Goal: Communication & Community: Answer question/provide support

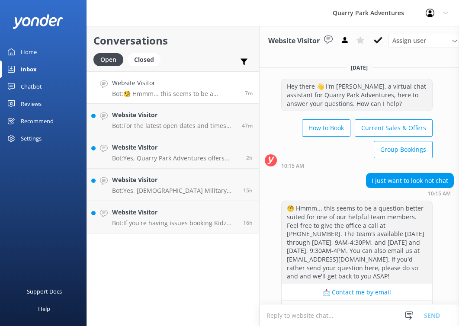
scroll to position [18, 0]
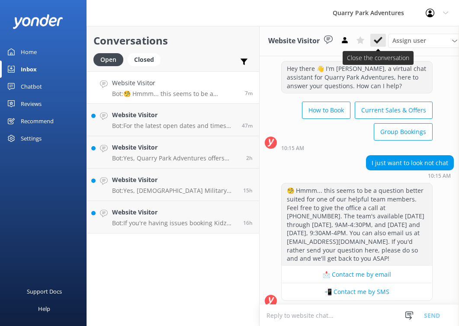
click at [382, 40] on icon at bounding box center [378, 40] width 9 height 9
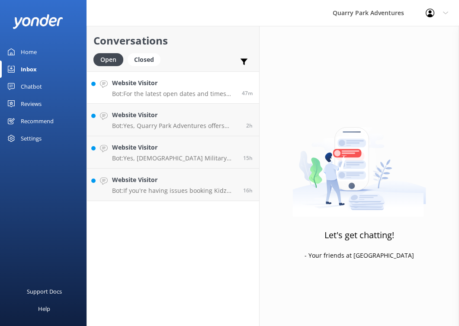
click at [189, 91] on p "Bot: For the latest open dates and times for Quarry Kidz Kove, please check the…" at bounding box center [173, 94] width 123 height 8
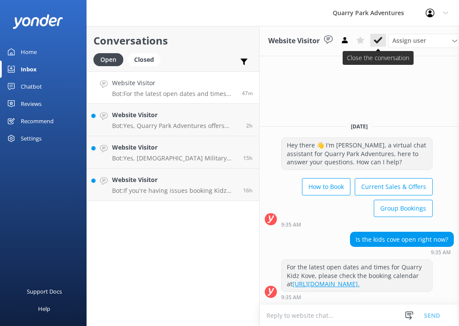
click at [380, 37] on icon at bounding box center [378, 40] width 9 height 9
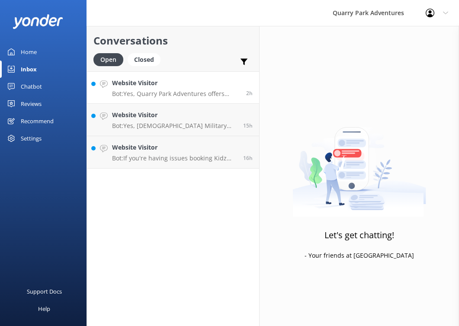
click at [191, 90] on div "Website Visitor Bot: Yes, Quarry Park Adventures offers lockers for rent to sto…" at bounding box center [176, 87] width 128 height 19
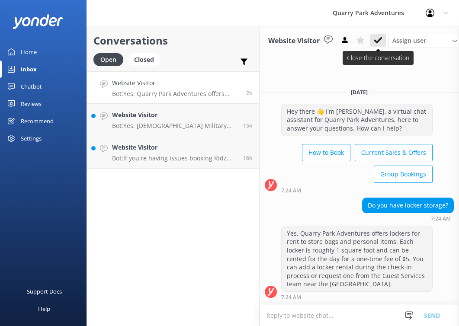
click at [384, 42] on button at bounding box center [379, 40] width 16 height 13
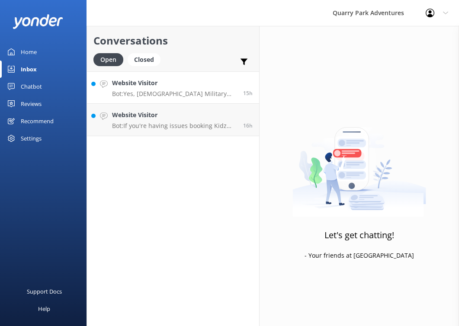
click at [214, 85] on h4 "Website Visitor" at bounding box center [174, 83] width 125 height 10
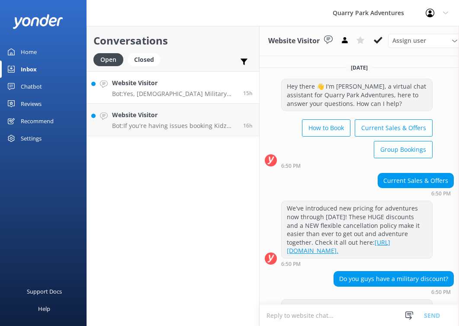
scroll to position [73, 0]
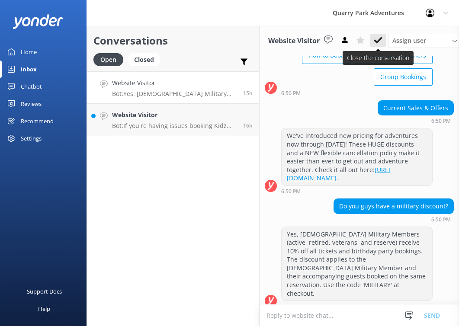
click at [384, 38] on button at bounding box center [379, 40] width 16 height 13
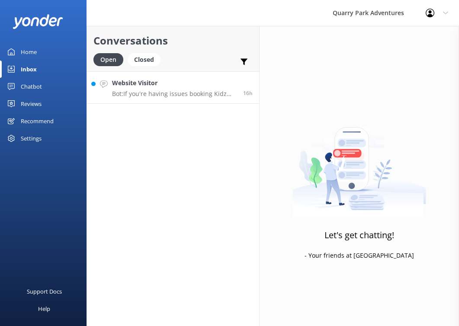
click at [193, 103] on link "Website Visitor Bot: If you're having issues booking Kidz Kove online, please c…" at bounding box center [173, 87] width 172 height 32
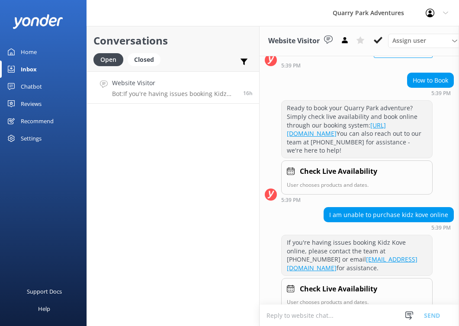
scroll to position [93, 0]
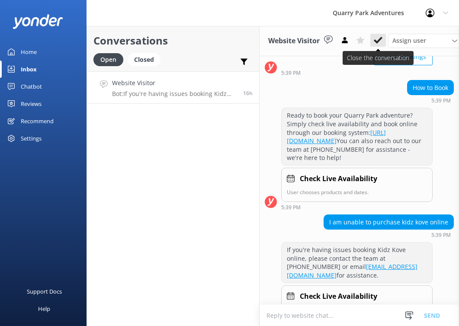
click at [380, 39] on use at bounding box center [378, 40] width 9 height 7
